Goal: Transaction & Acquisition: Book appointment/travel/reservation

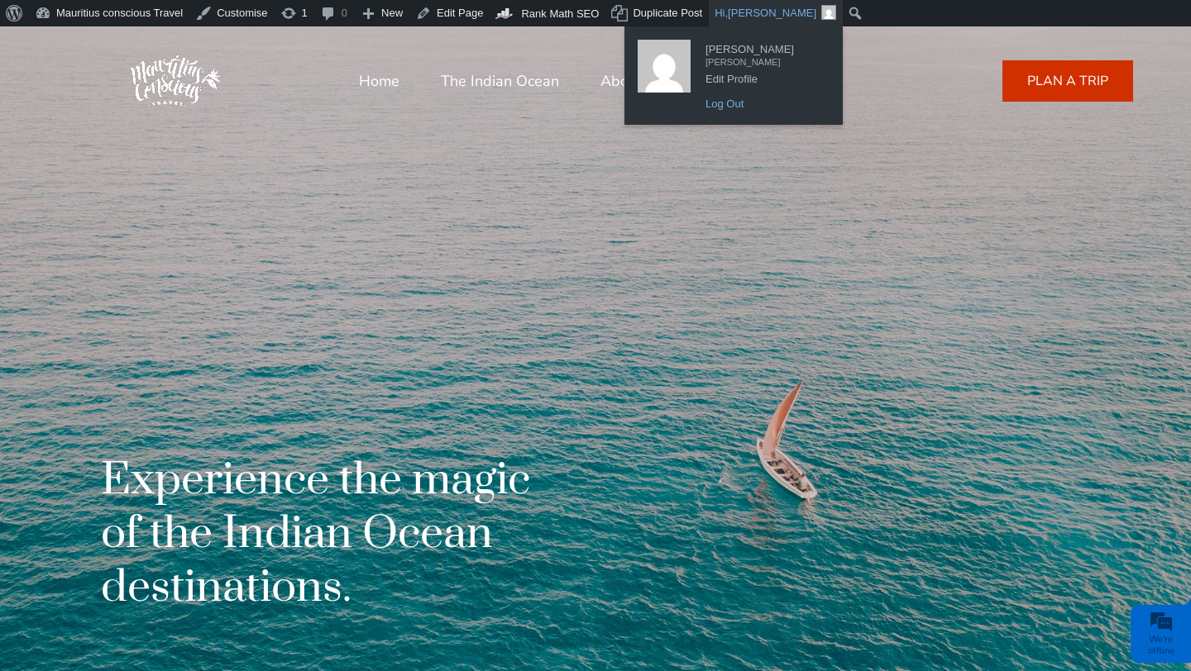
click at [716, 110] on link "Log Out" at bounding box center [763, 103] width 132 height 21
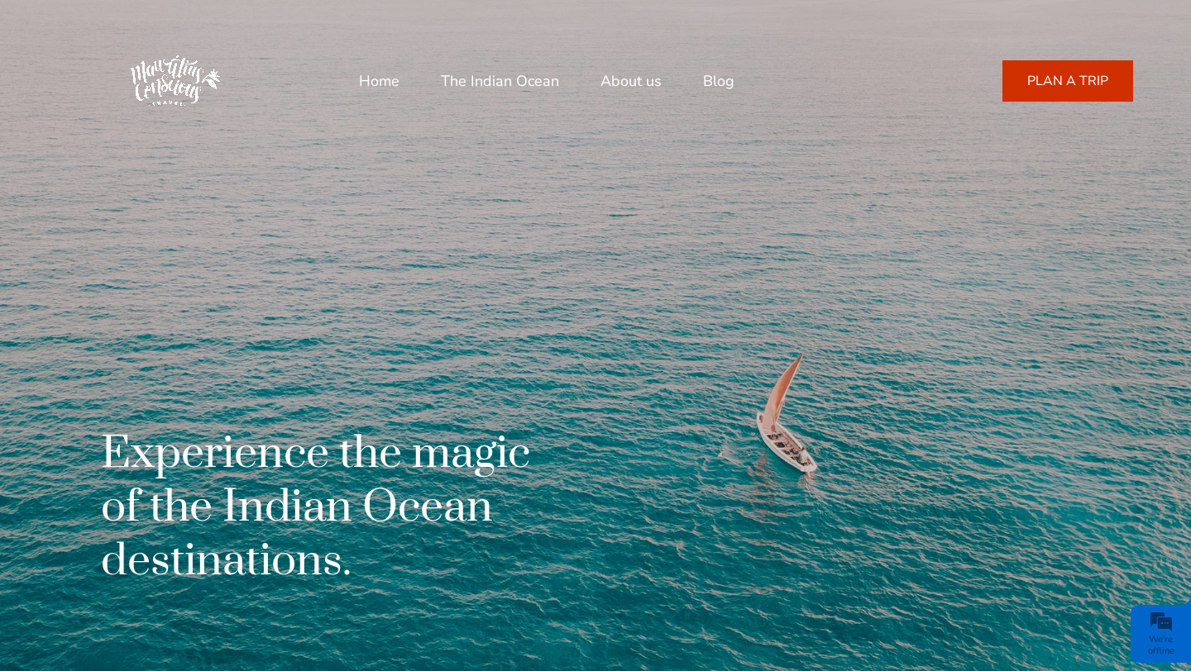
click at [1082, 89] on link "PLAN A TRIP" at bounding box center [1067, 80] width 131 height 41
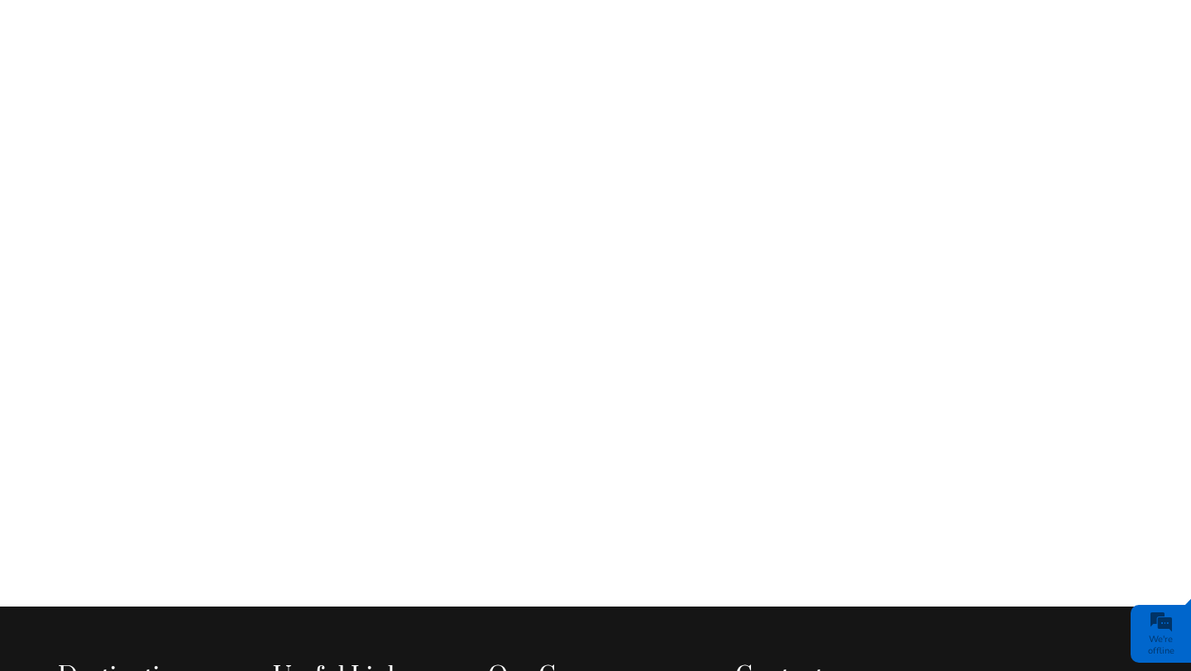
type input "[EMAIL_ADDRESS][DOMAIN_NAME]"
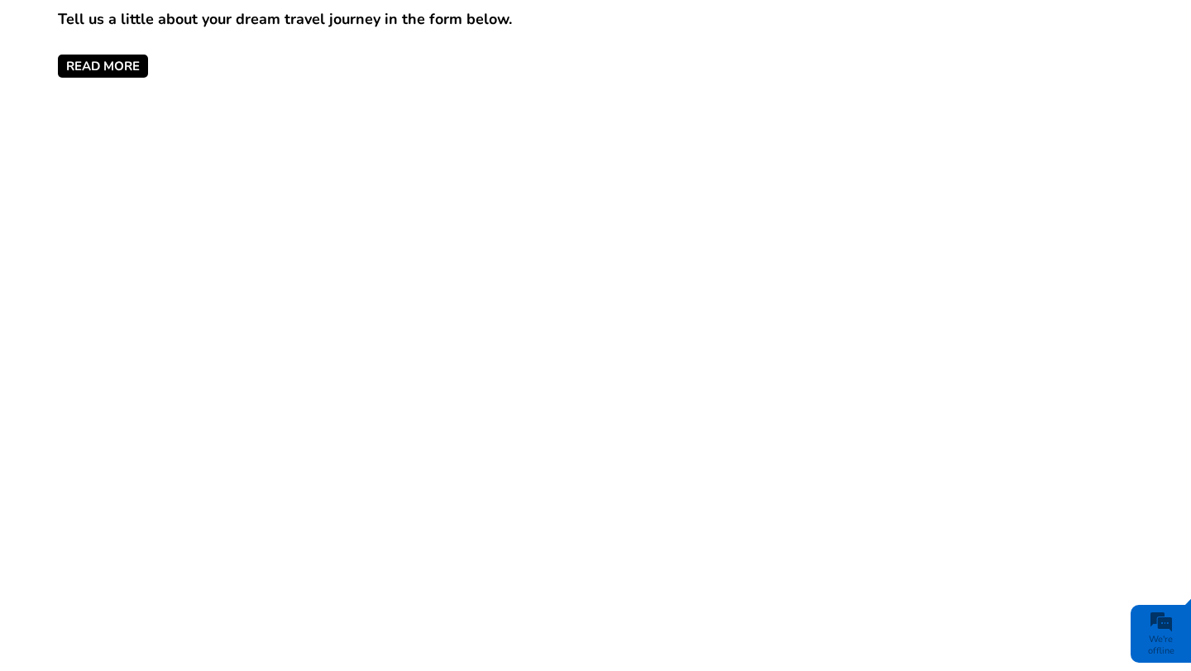
scroll to position [897, 0]
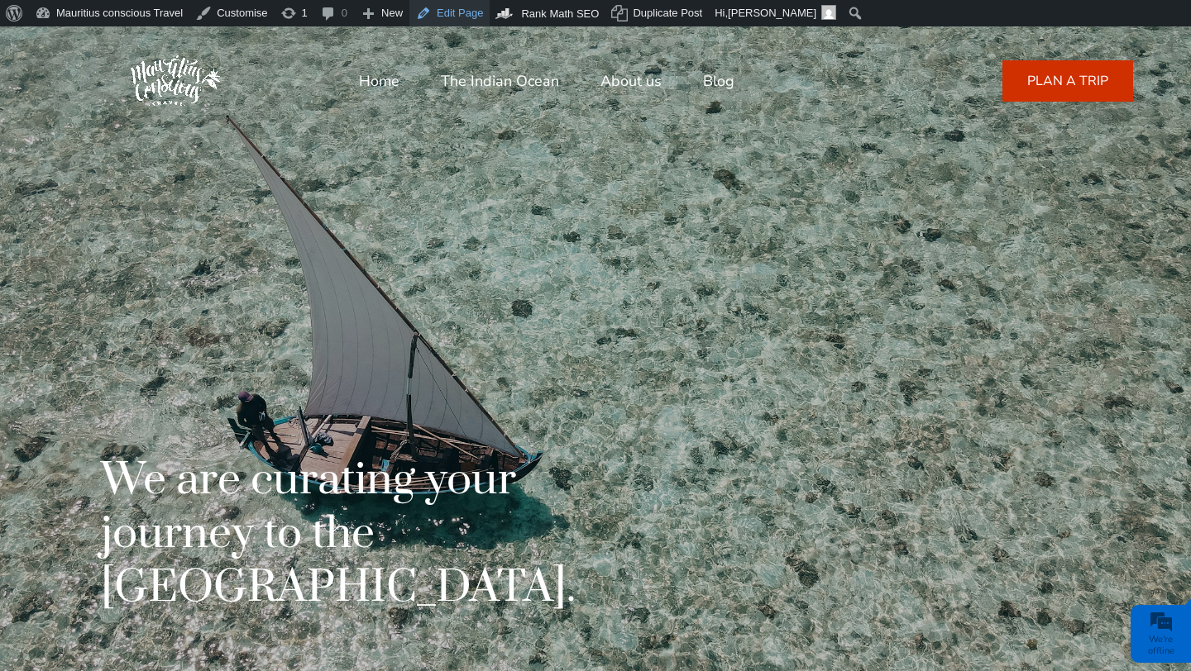
click at [453, 21] on link "Edit Page" at bounding box center [449, 13] width 80 height 26
click at [1030, 80] on link "PLAN A TRIP" at bounding box center [1067, 80] width 131 height 41
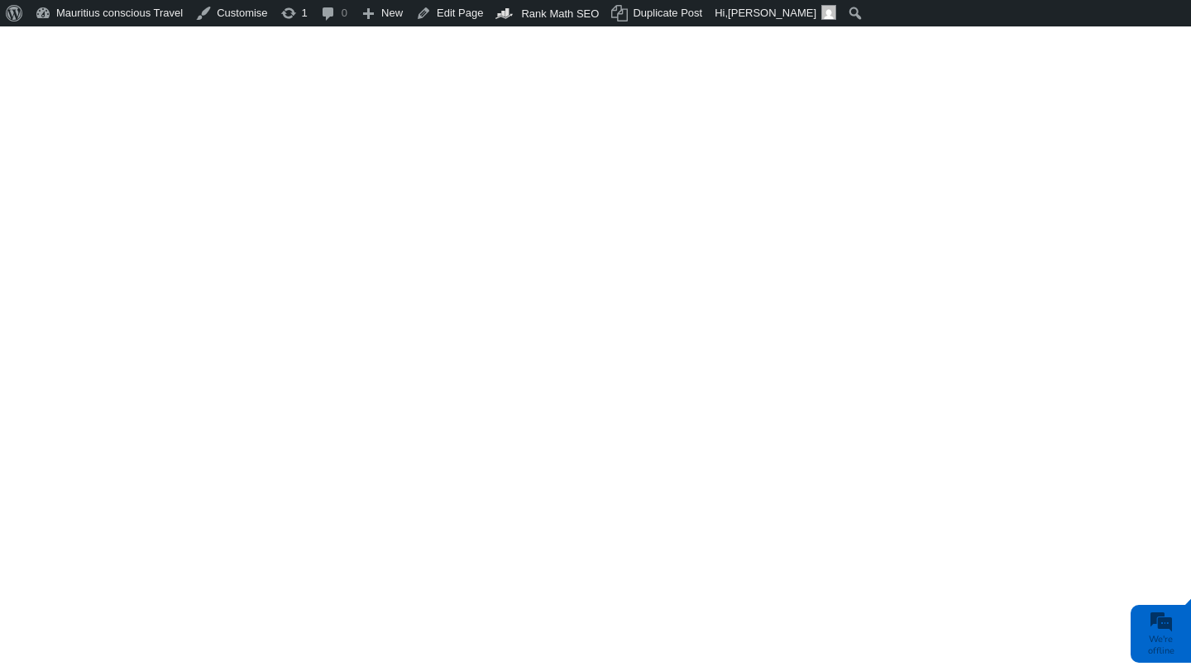
type input "hello@entrepreneurstalk.africa"
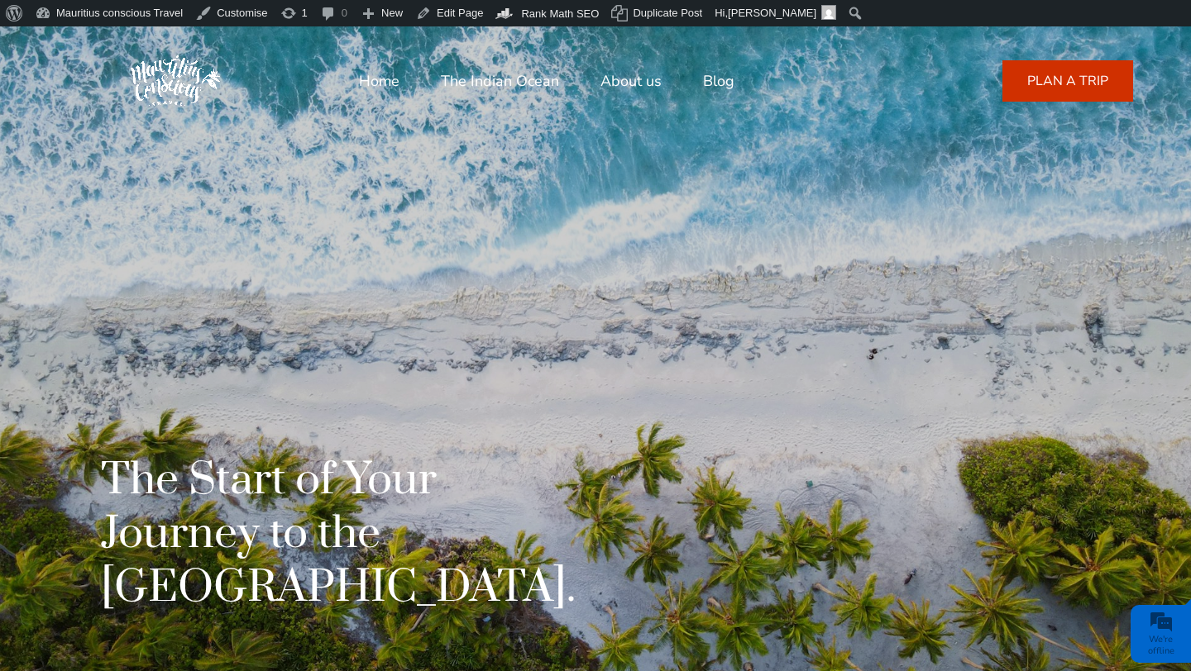
click at [464, 83] on link "The Indian Ocean" at bounding box center [500, 81] width 118 height 40
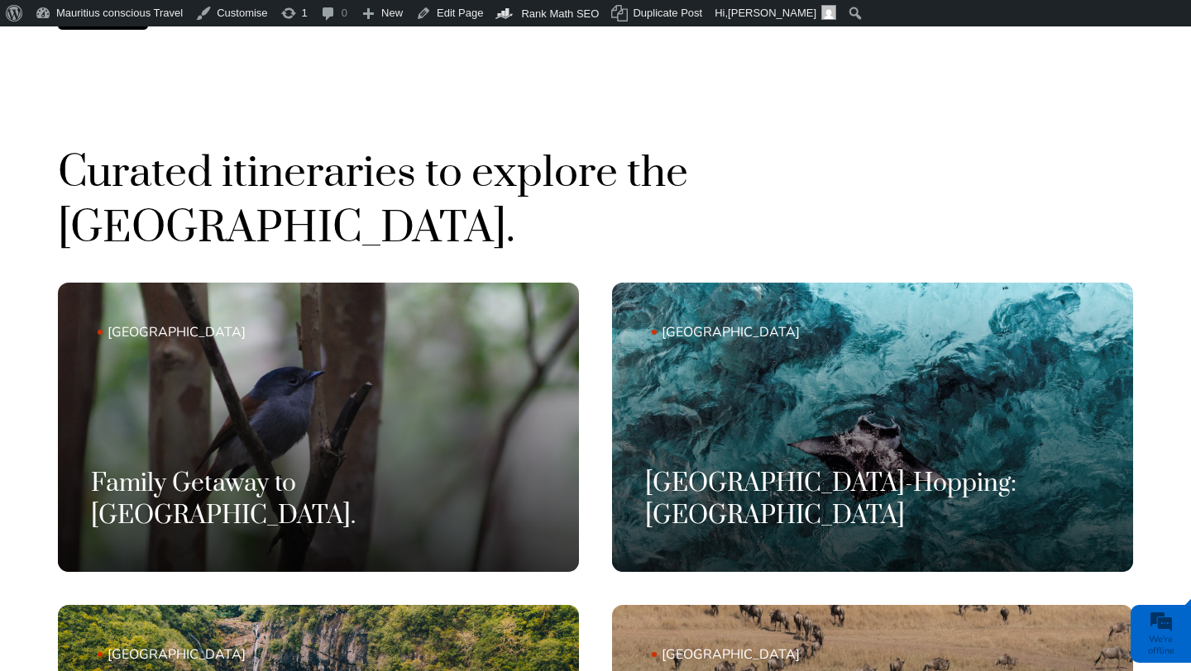
scroll to position [1103, 0]
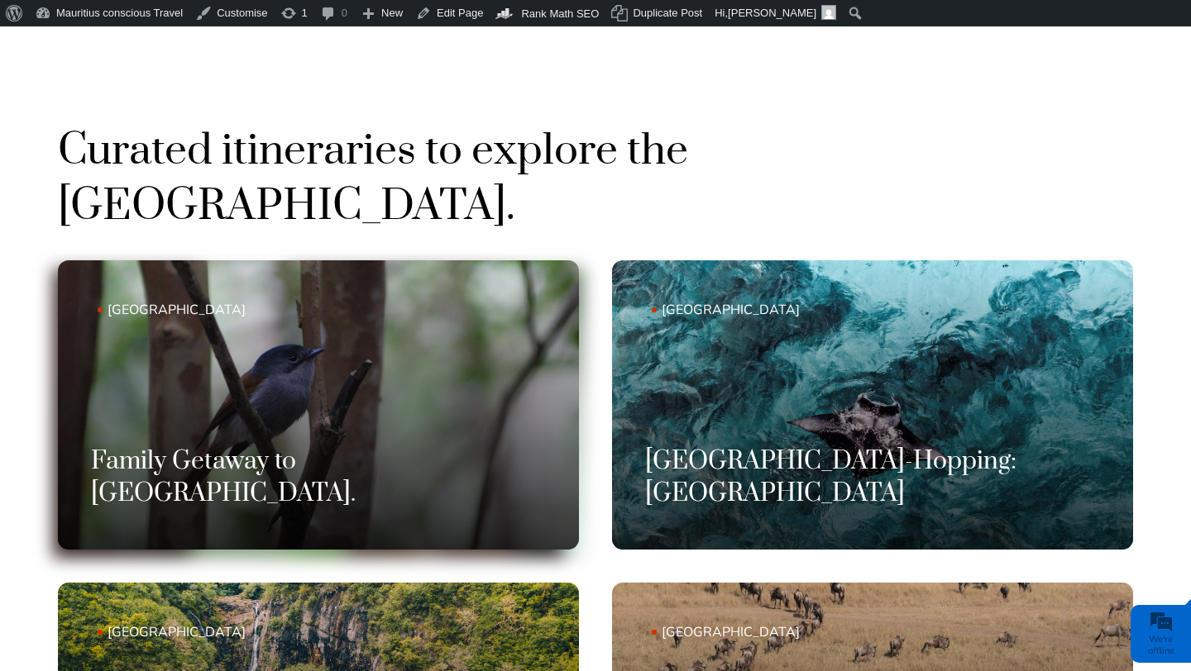
click at [421, 353] on link "Mauritius Family Getaway to Mauritius." at bounding box center [318, 404] width 521 height 289
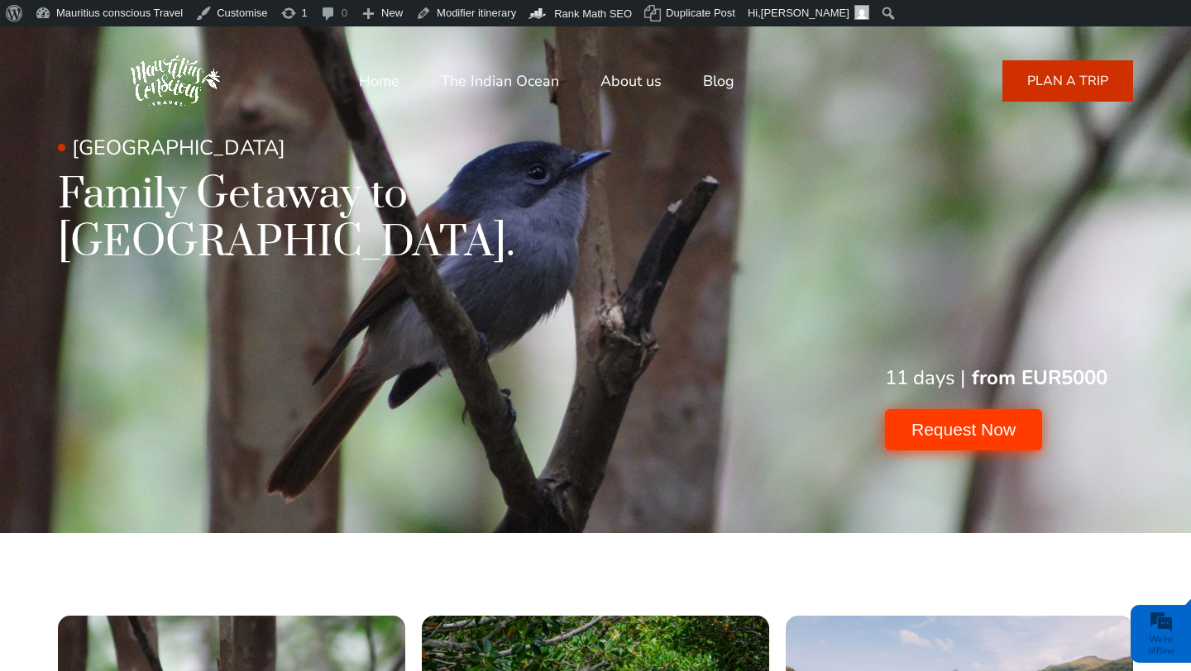
click at [948, 409] on button "Request Now" at bounding box center [963, 429] width 157 height 41
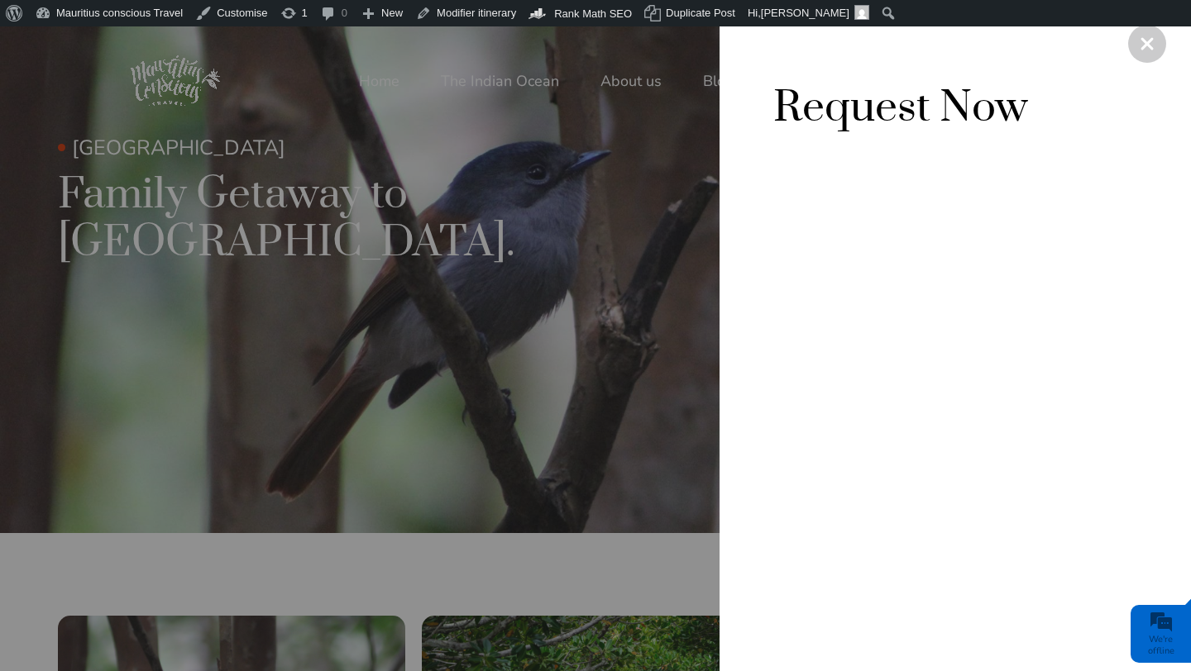
type input "hello@entrepreneurstalk.com"
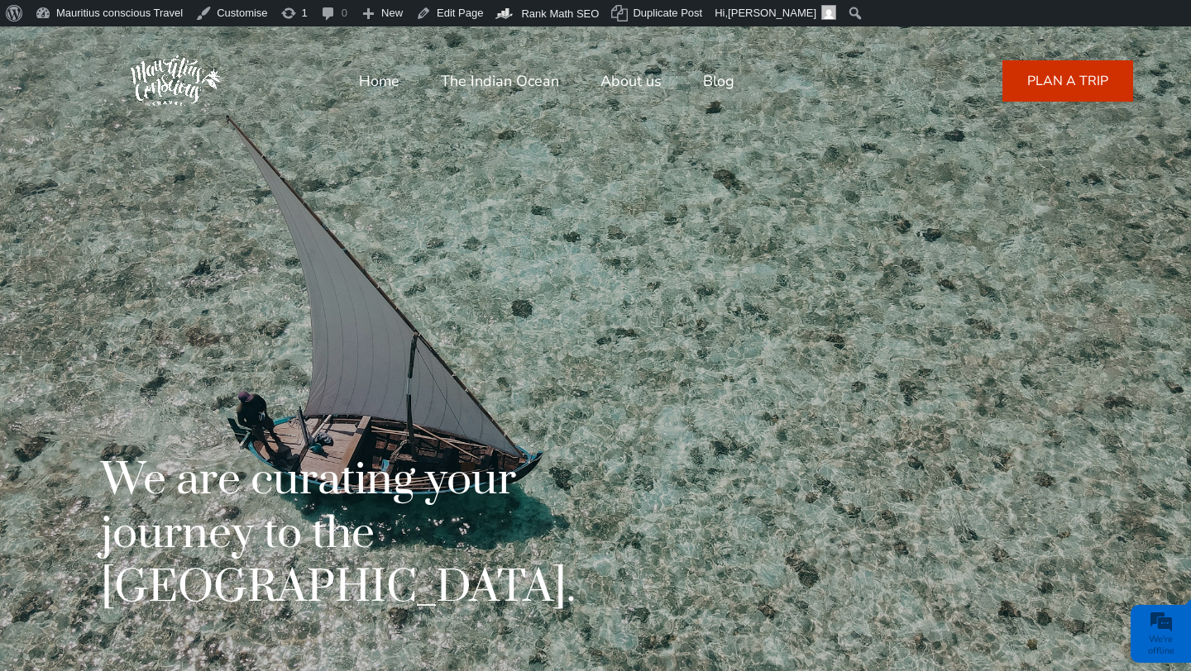
click at [1062, 93] on link "PLAN A TRIP" at bounding box center [1067, 80] width 131 height 41
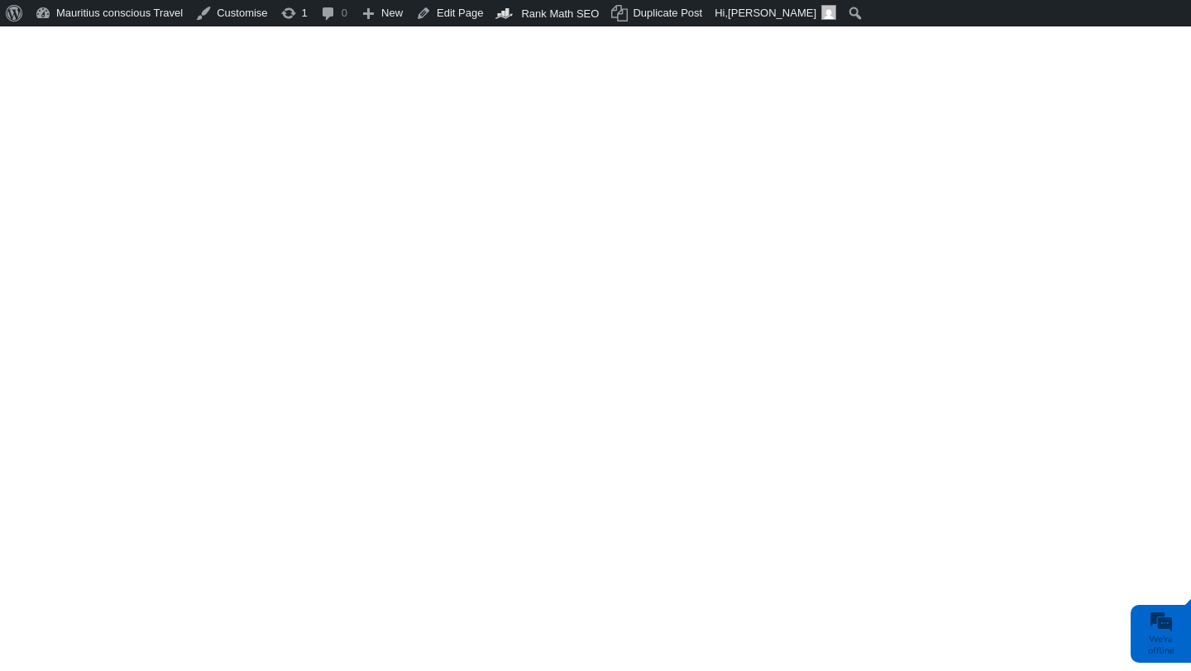
type input "[PERSON_NAME][EMAIL_ADDRESS][DOMAIN_NAME]"
